Goal: Task Accomplishment & Management: Manage account settings

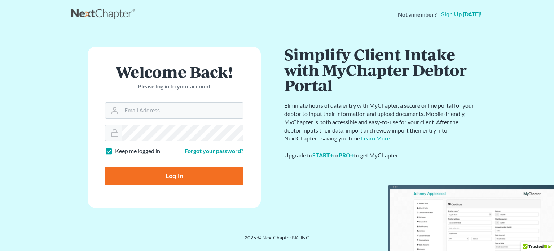
type input "[PERSON_NAME][EMAIL_ADDRESS][DOMAIN_NAME]"
click at [201, 173] on input "Log In" at bounding box center [174, 176] width 138 height 18
type input "Thinking..."
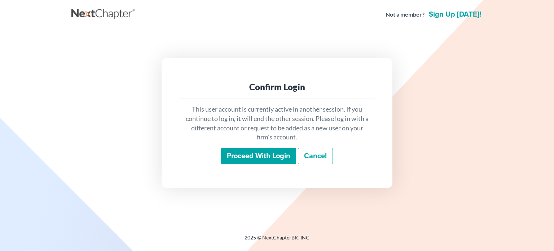
click at [324, 152] on link "Cancel" at bounding box center [315, 155] width 35 height 17
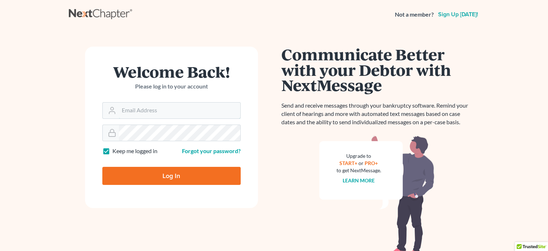
type input "[PERSON_NAME][EMAIL_ADDRESS][DOMAIN_NAME]"
click at [183, 174] on input "Log In" at bounding box center [171, 176] width 138 height 18
type input "Thinking..."
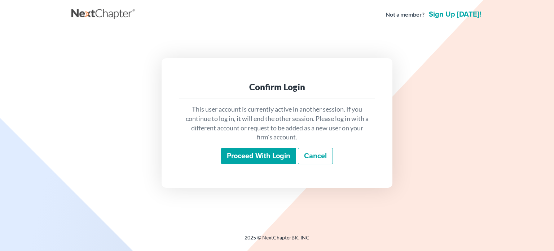
click at [278, 150] on input "Proceed with login" at bounding box center [258, 155] width 75 height 17
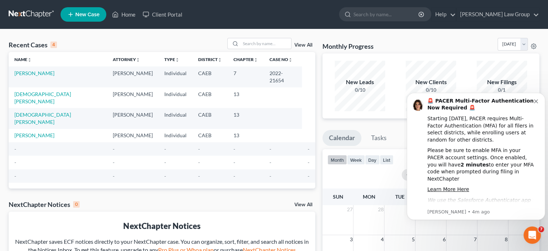
click at [537, 100] on icon "Dismiss notification" at bounding box center [536, 101] width 4 height 4
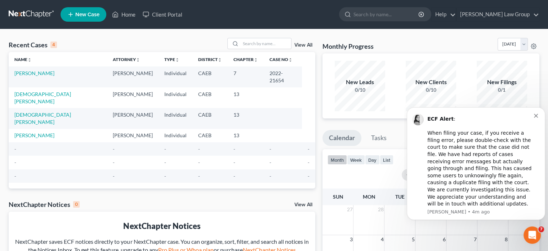
click at [537, 118] on icon "Dismiss notification" at bounding box center [536, 116] width 4 height 4
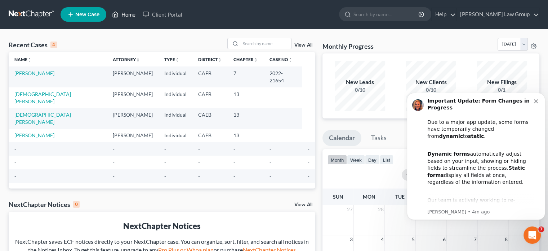
click at [129, 14] on link "Home" at bounding box center [123, 14] width 31 height 13
click at [537, 101] on icon "Dismiss notification" at bounding box center [536, 101] width 4 height 4
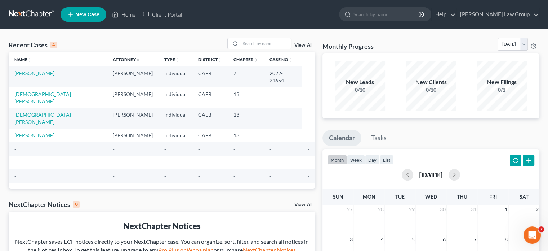
click at [35, 132] on link "[PERSON_NAME]" at bounding box center [34, 135] width 40 height 6
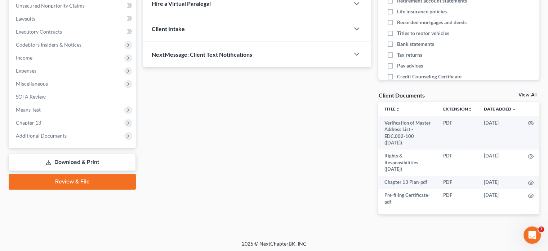
scroll to position [182, 0]
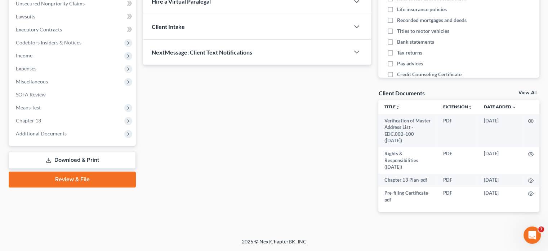
click at [535, 230] on div "Open Intercom Messenger" at bounding box center [532, 235] width 24 height 24
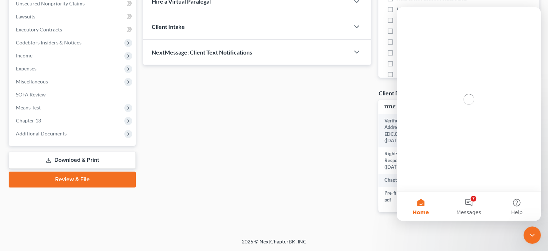
scroll to position [0, 0]
